Goal: Information Seeking & Learning: Find specific fact

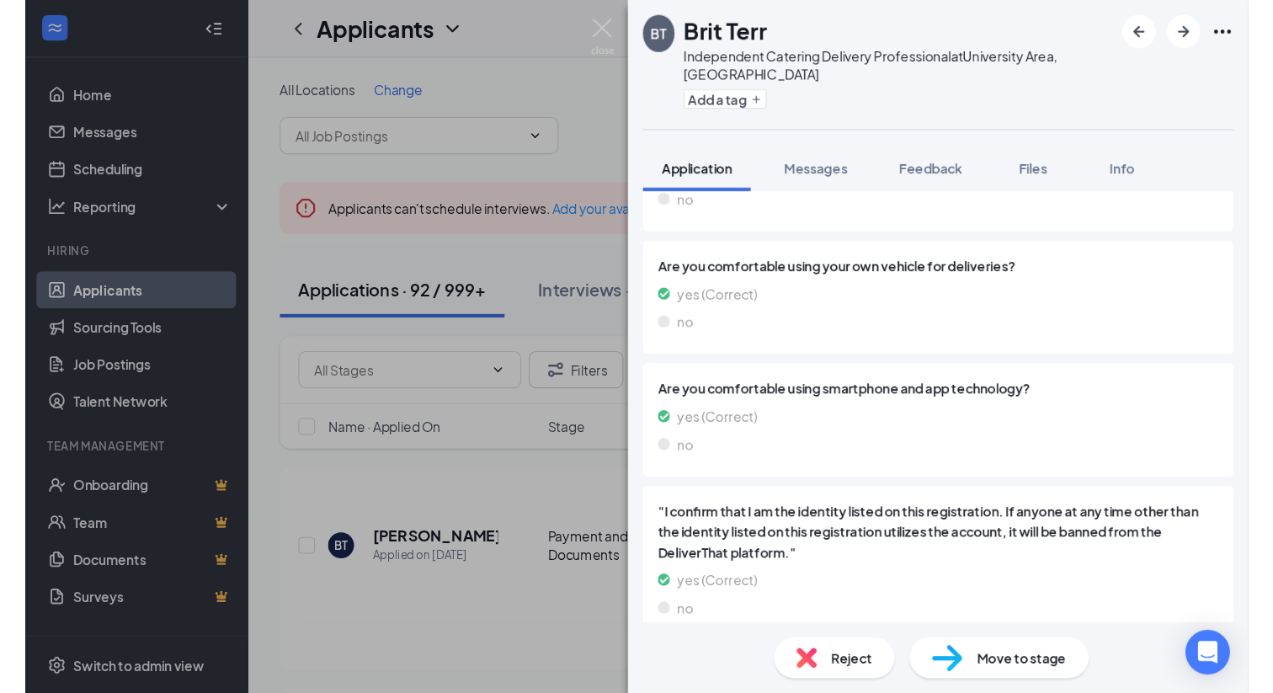
scroll to position [621, 0]
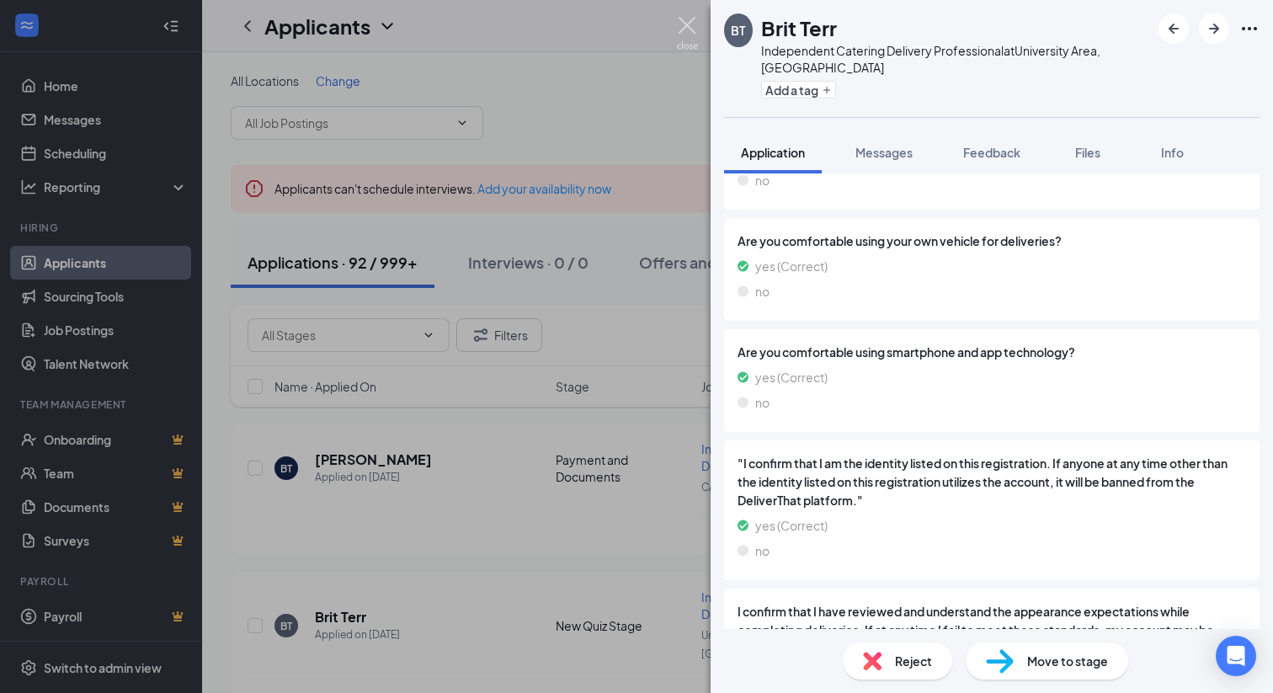
click at [690, 29] on img at bounding box center [687, 33] width 21 height 33
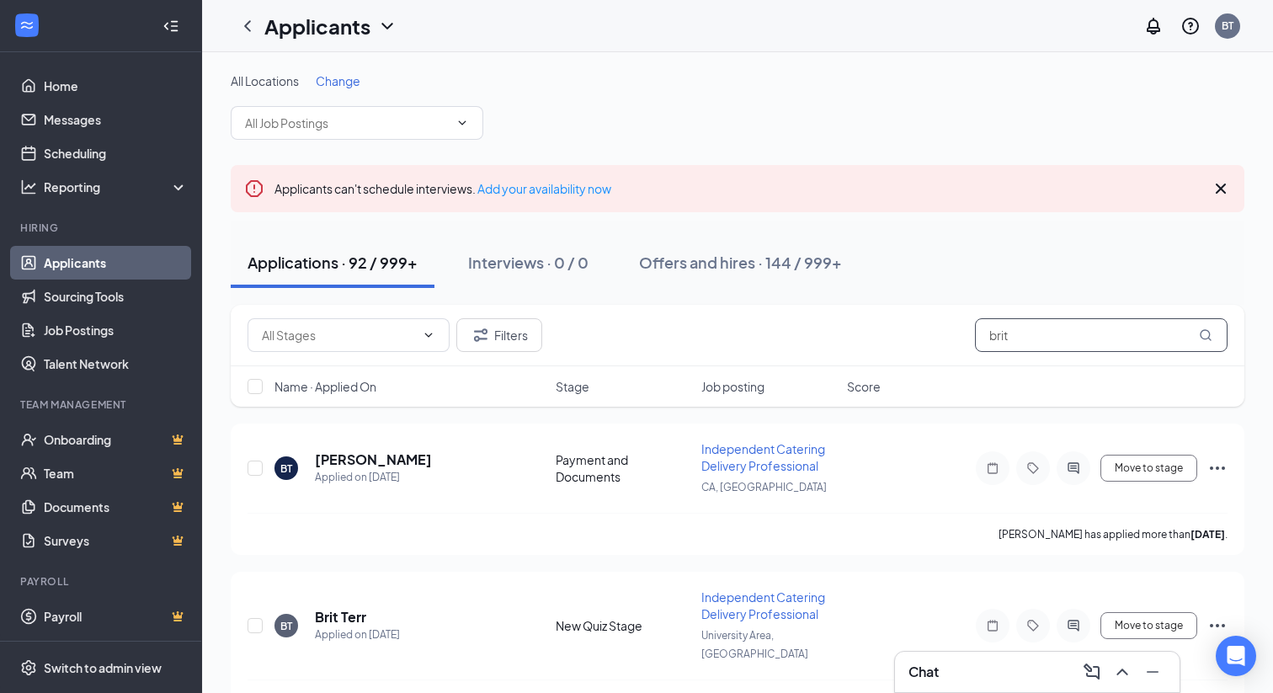
click at [1004, 341] on input "brit" at bounding box center [1101, 335] width 253 height 34
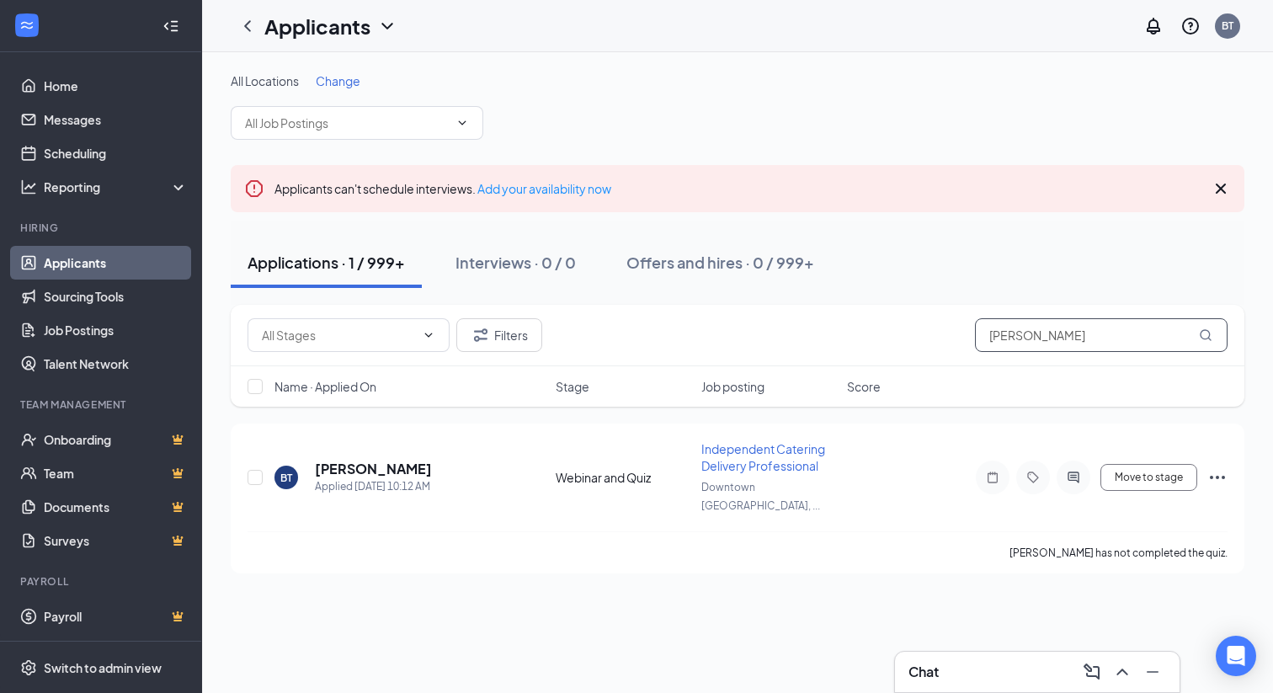
click at [1083, 335] on input "[PERSON_NAME]" at bounding box center [1101, 335] width 253 height 34
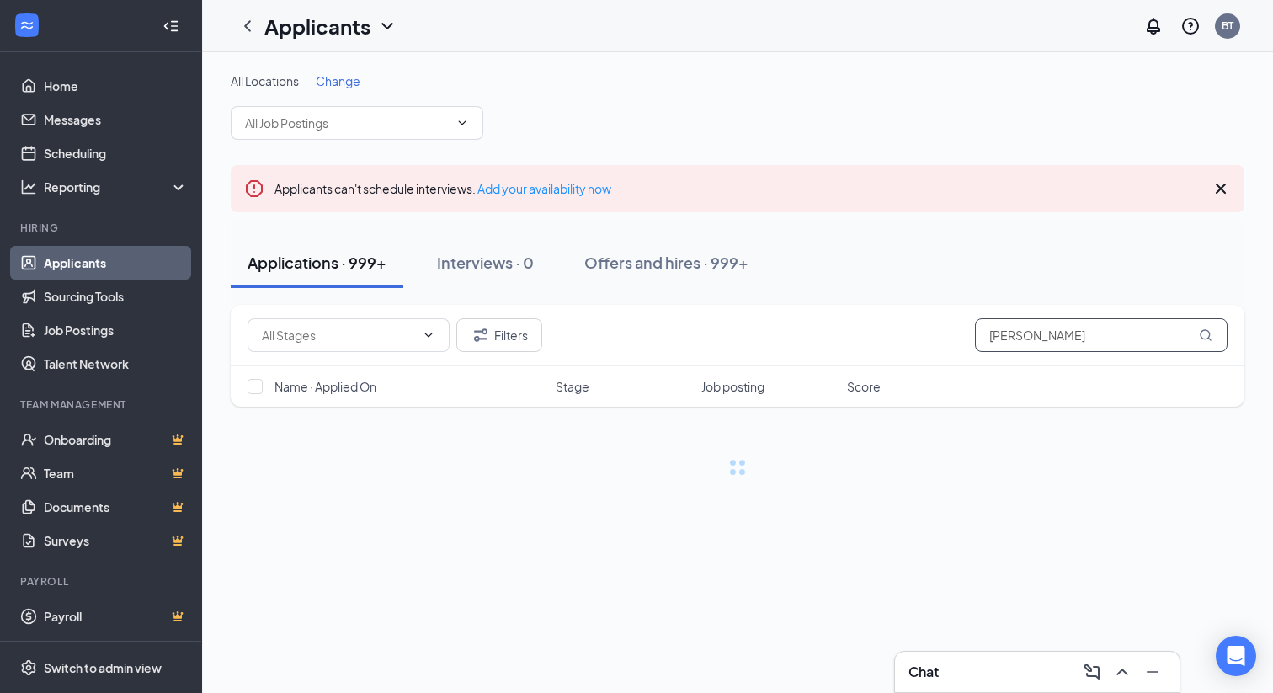
type input "[PERSON_NAME]"
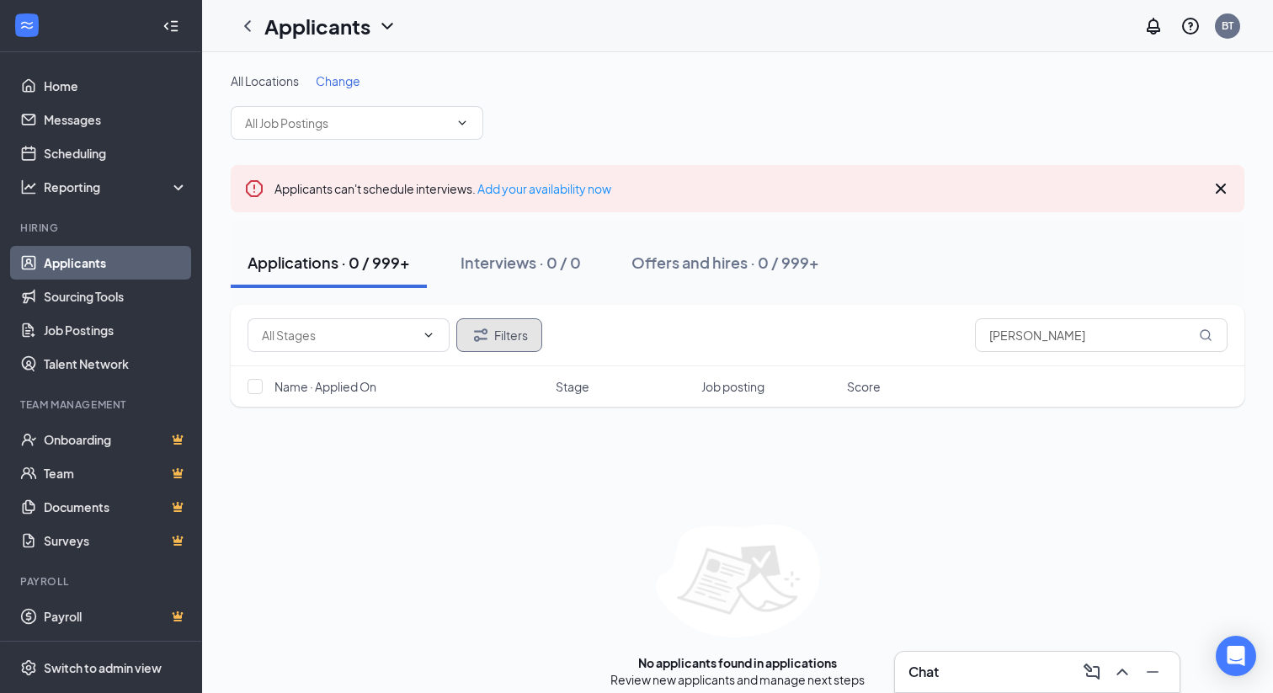
click at [514, 331] on button "Filters" at bounding box center [499, 335] width 86 height 34
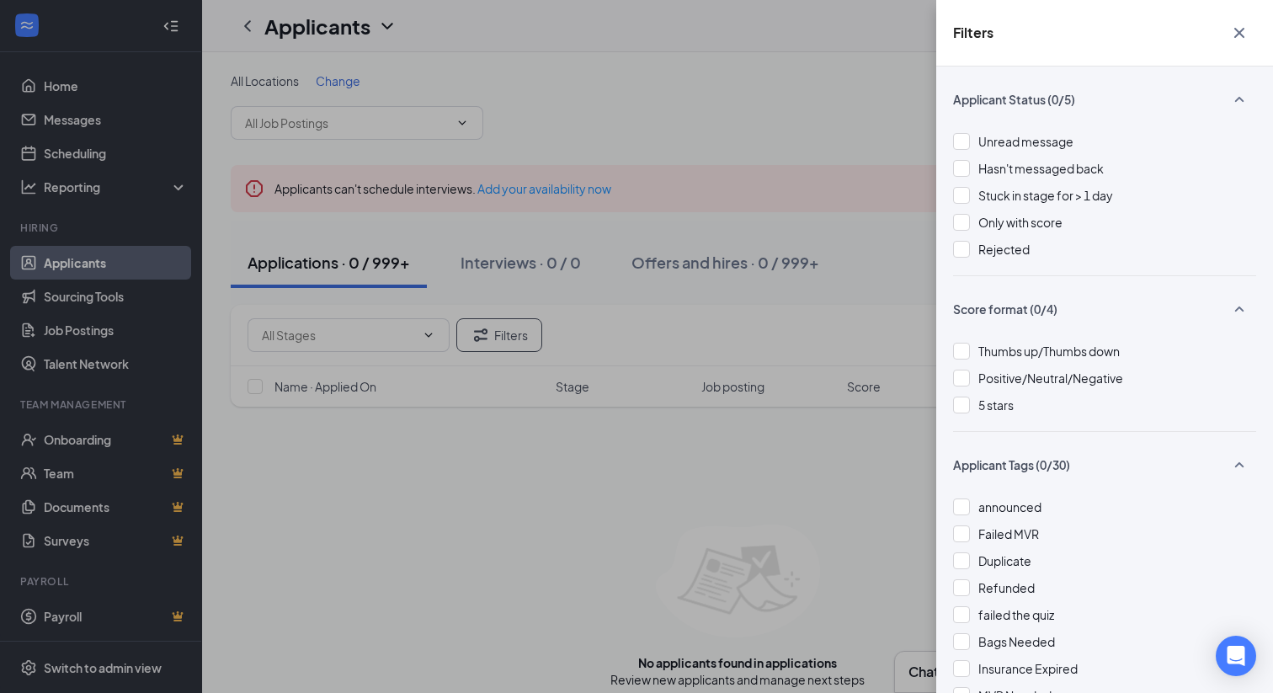
click at [1009, 259] on div "Unread message Hasn't messaged back Stuck in stage for > 1 day Only with score …" at bounding box center [1104, 203] width 303 height 143
click at [1011, 248] on span "Rejected" at bounding box center [1004, 249] width 51 height 15
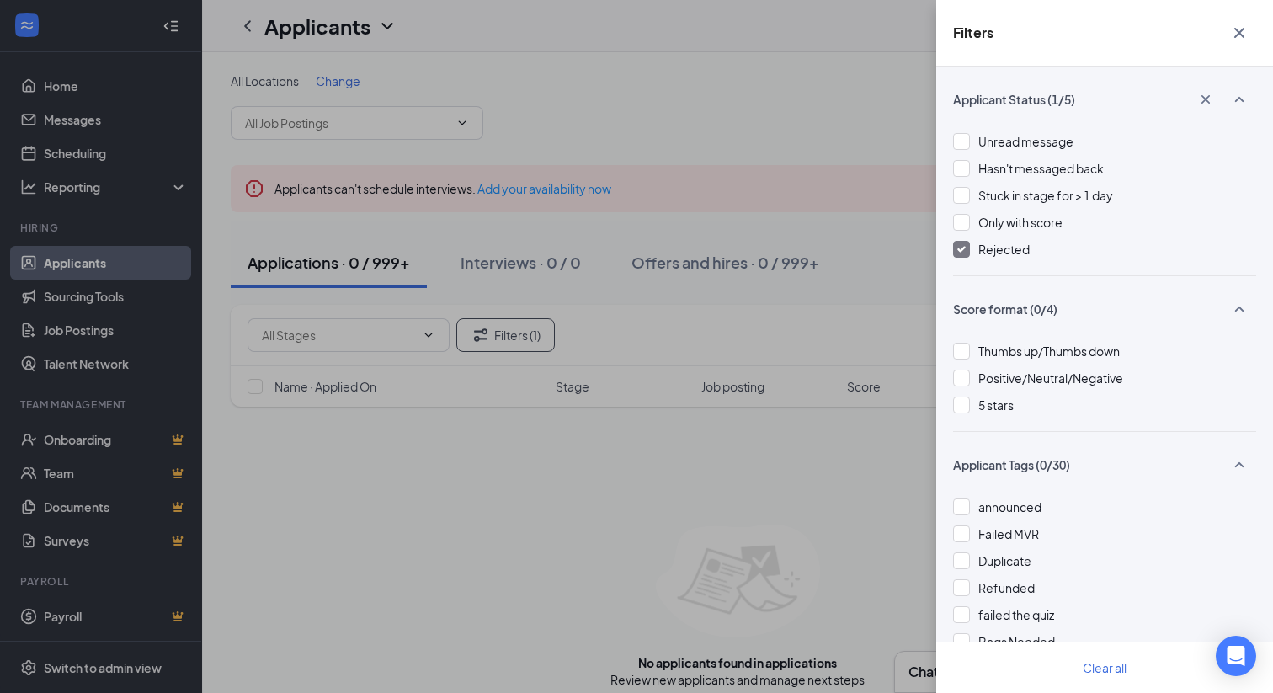
click at [1241, 34] on icon "Cross" at bounding box center [1239, 33] width 10 height 10
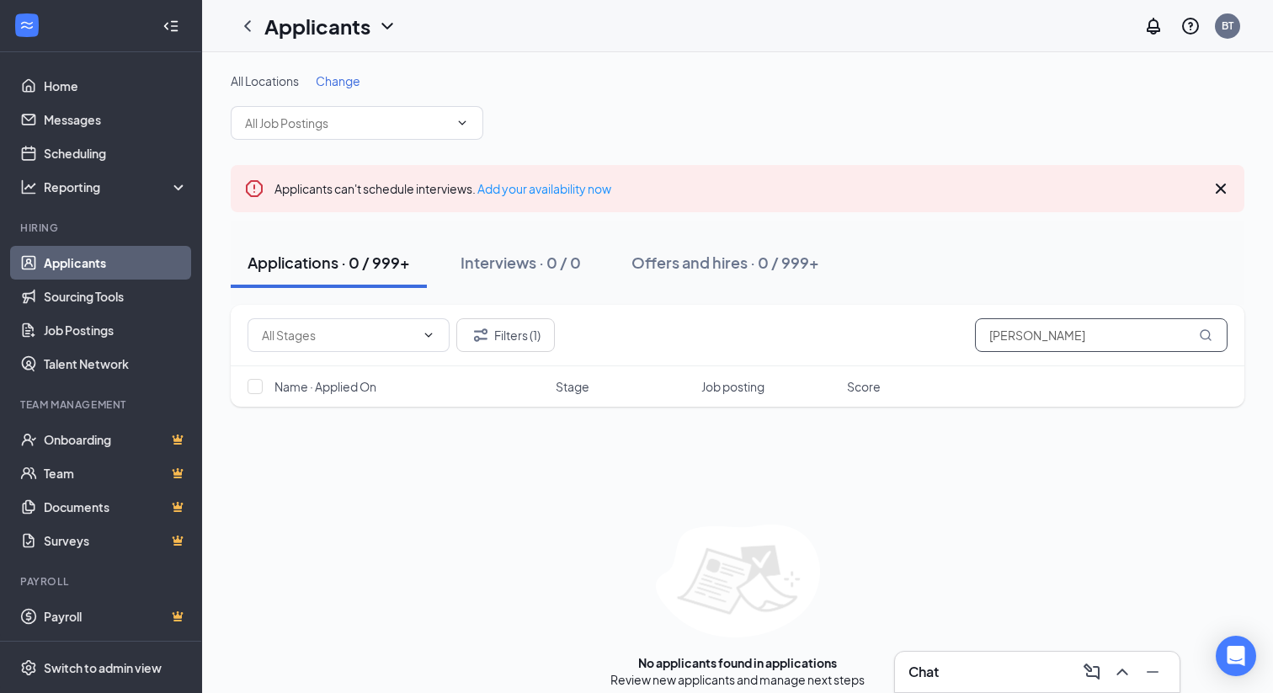
click at [1055, 323] on input "[PERSON_NAME]" at bounding box center [1101, 335] width 253 height 34
click at [389, 25] on icon "ChevronDown" at bounding box center [386, 26] width 11 height 7
click at [355, 108] on link "Archived applicants" at bounding box center [366, 110] width 182 height 17
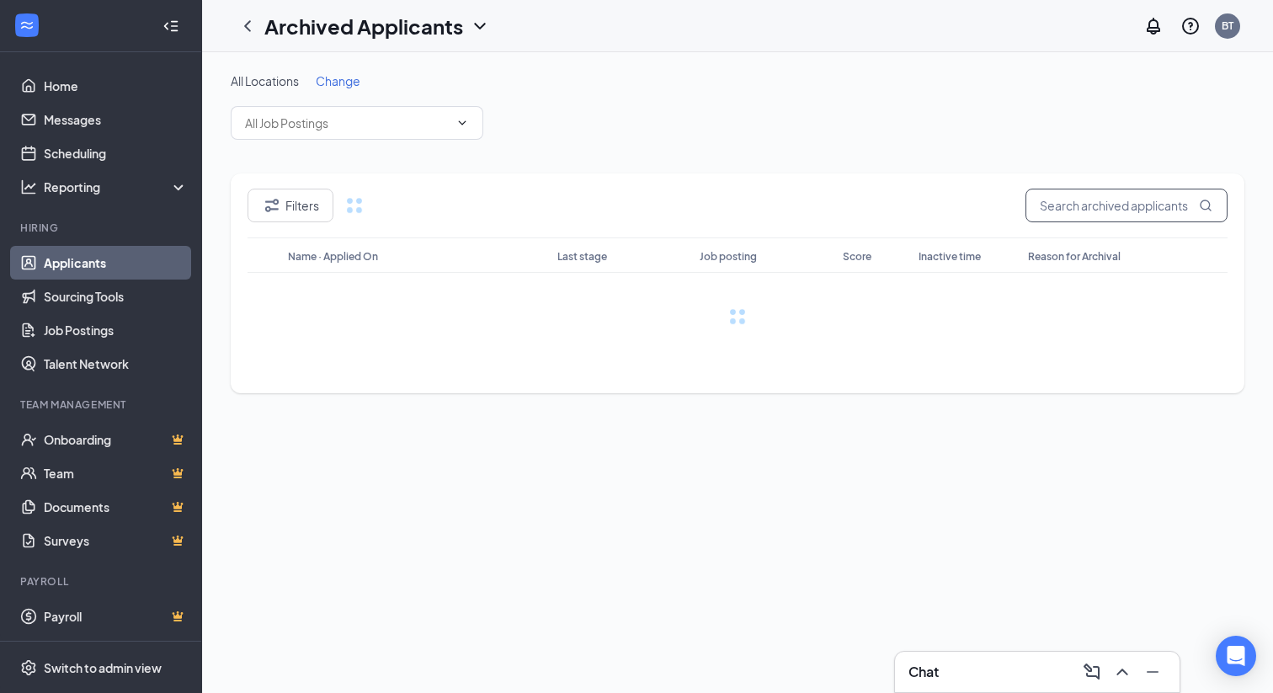
click at [1090, 198] on input "text" at bounding box center [1127, 206] width 202 height 34
paste input "[PERSON_NAME]"
type input "[PERSON_NAME]"
click at [466, 25] on div "Archived Applicants" at bounding box center [377, 26] width 226 height 29
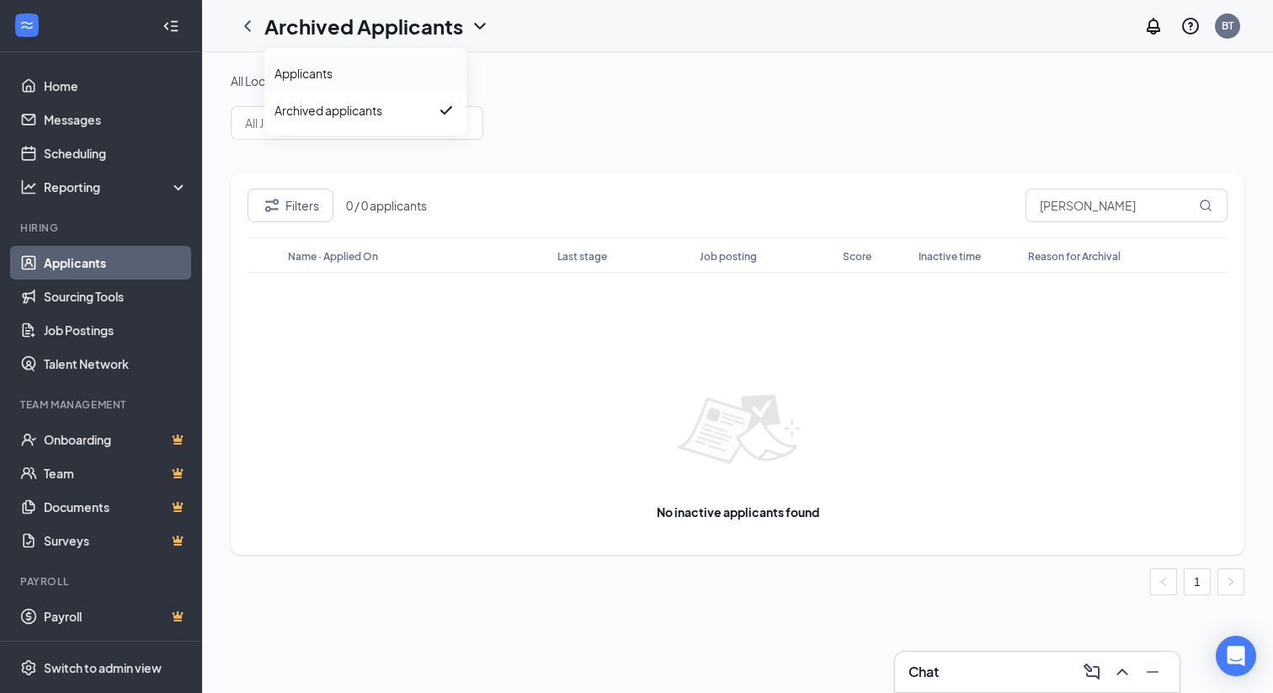
click at [371, 77] on link "Applicants" at bounding box center [366, 73] width 182 height 17
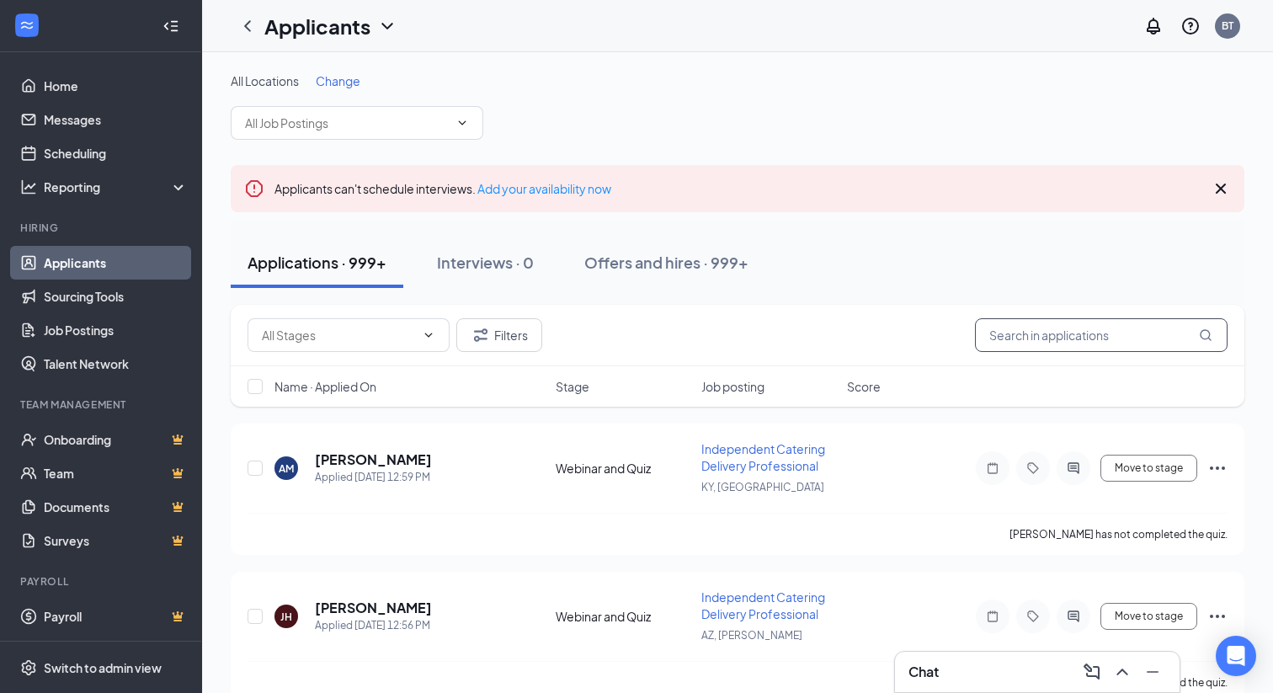
click at [1059, 333] on input "text" at bounding box center [1101, 335] width 253 height 34
paste input "[PERSON_NAME]"
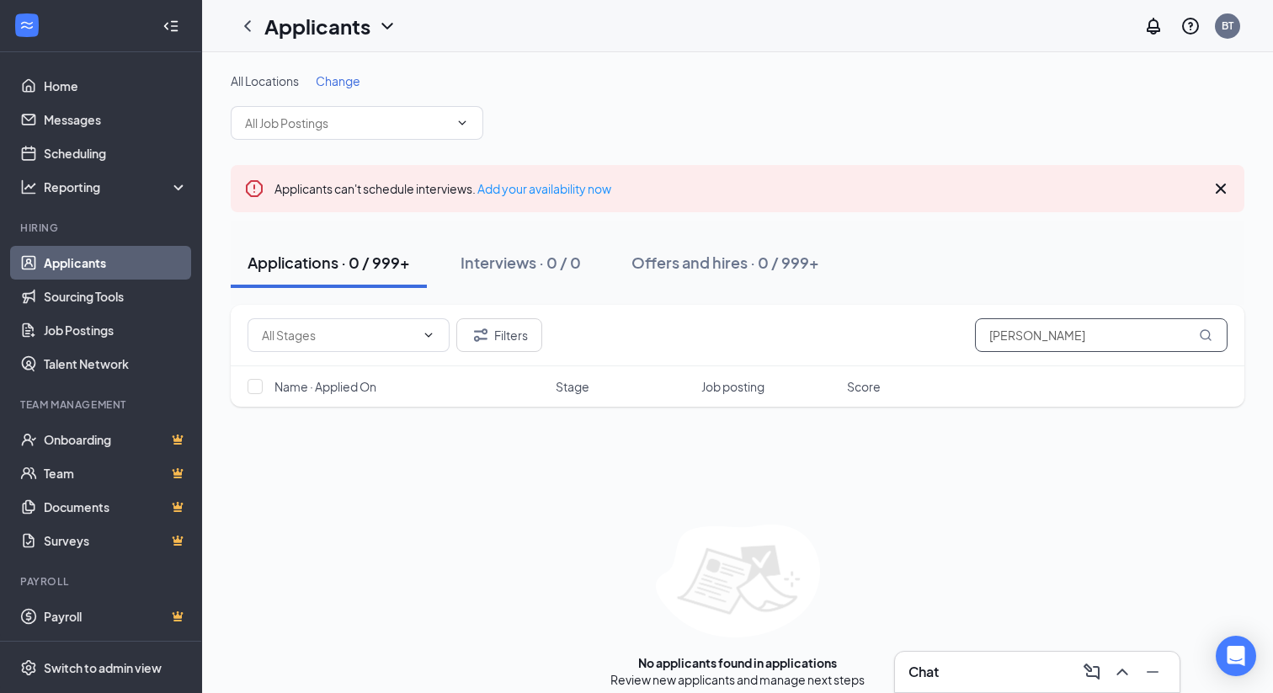
click at [992, 339] on input "[PERSON_NAME]" at bounding box center [1101, 335] width 253 height 34
click at [1038, 332] on input "[PERSON_NAME]" at bounding box center [1101, 335] width 253 height 34
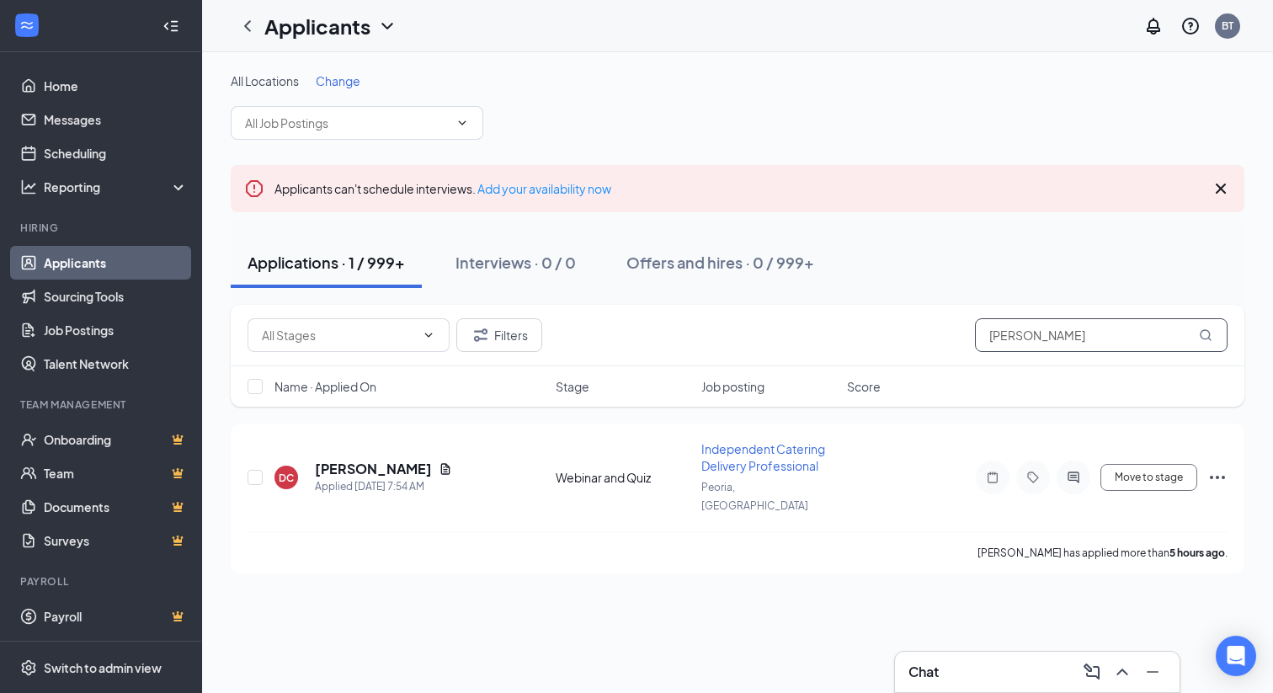
click at [1046, 337] on input "[PERSON_NAME]" at bounding box center [1101, 335] width 253 height 34
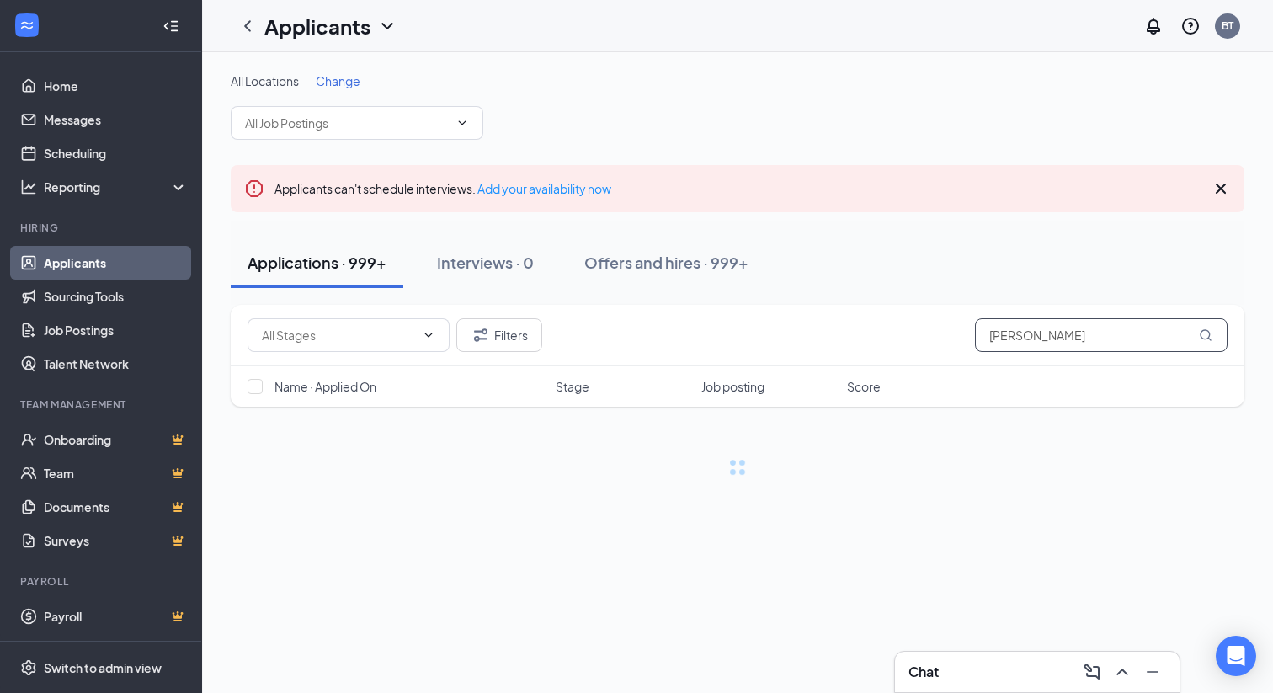
type input "[PERSON_NAME]"
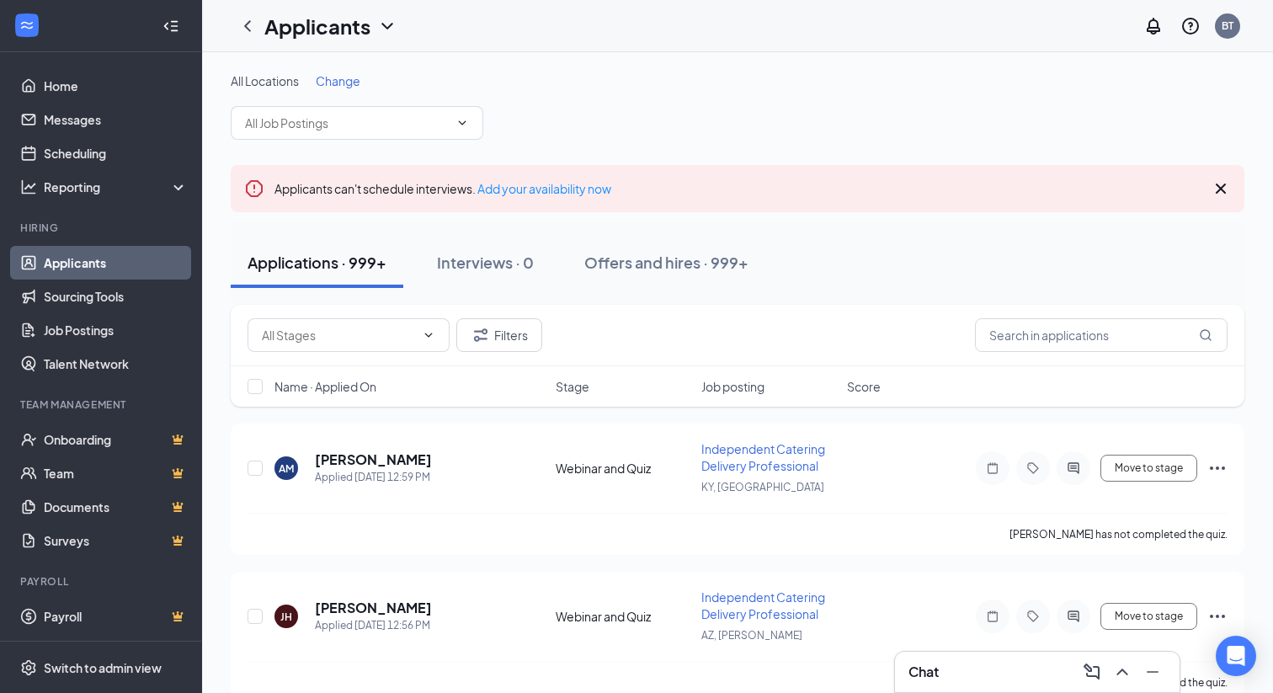
click at [920, 100] on div "All Locations Change" at bounding box center [738, 105] width 1014 height 67
